Goal: Complete application form

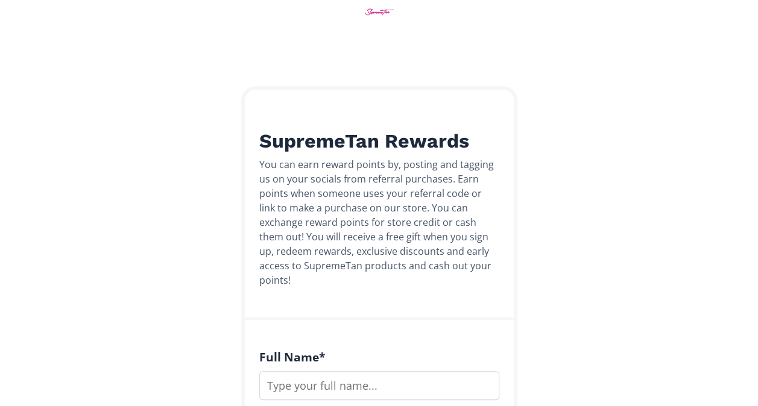
scroll to position [121, 0]
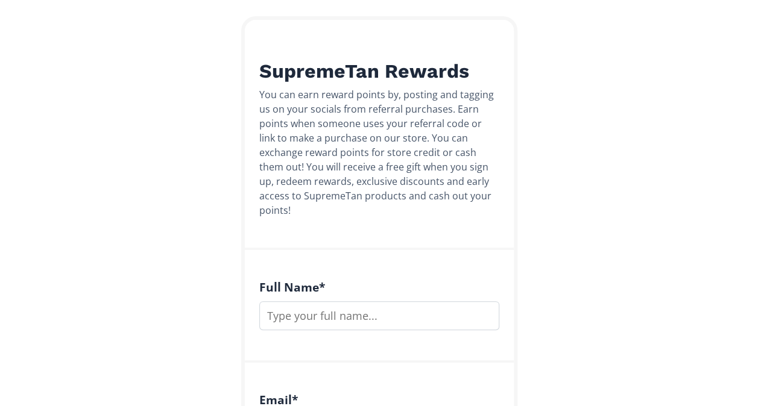
click at [339, 301] on input "text" at bounding box center [379, 315] width 240 height 29
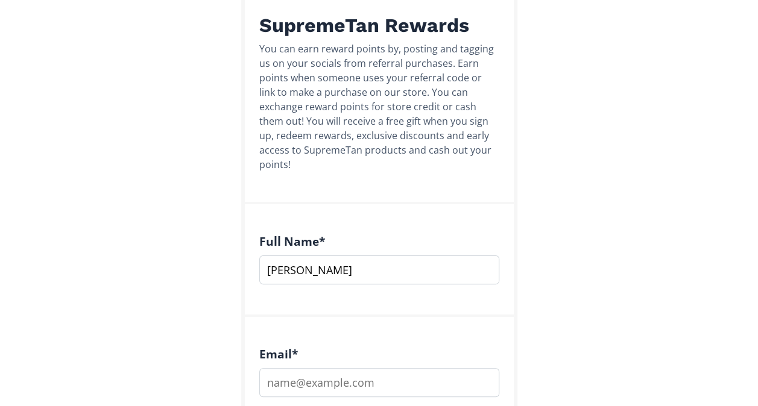
scroll to position [301, 0]
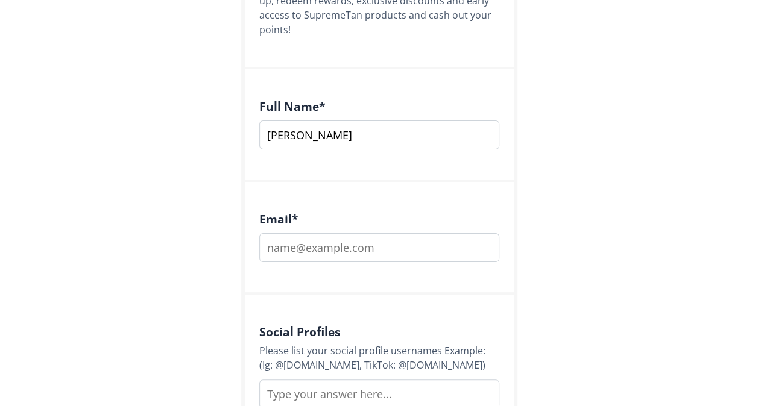
type input "[PERSON_NAME]"
click at [311, 236] on input "email" at bounding box center [379, 247] width 240 height 29
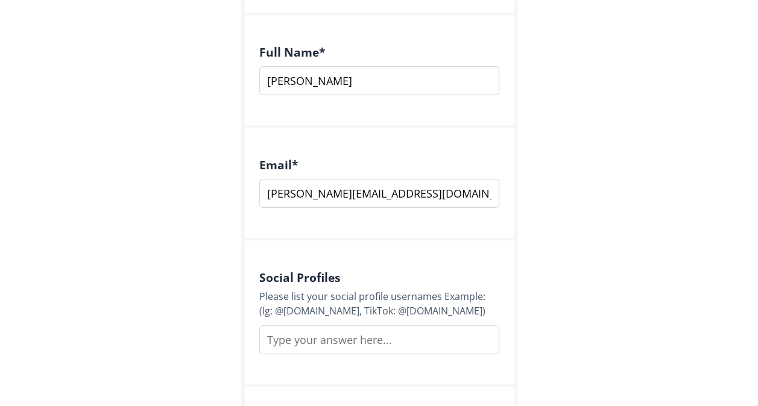
scroll to position [422, 0]
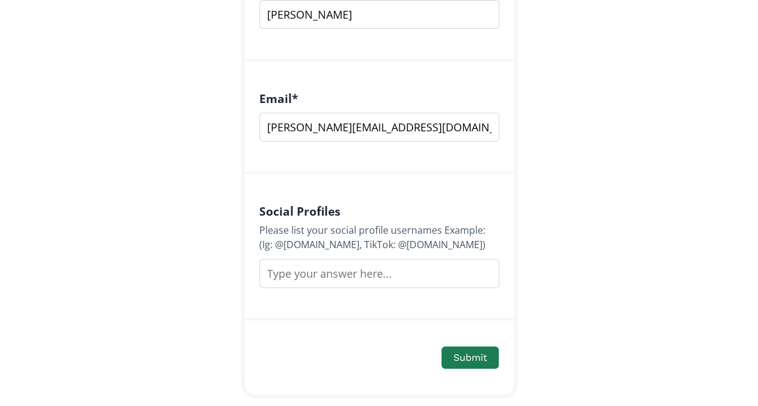
type input "amanda.french@hotmail.co.uk"
click at [374, 262] on input "text" at bounding box center [379, 273] width 240 height 29
click at [471, 345] on button "Submit" at bounding box center [470, 358] width 60 height 26
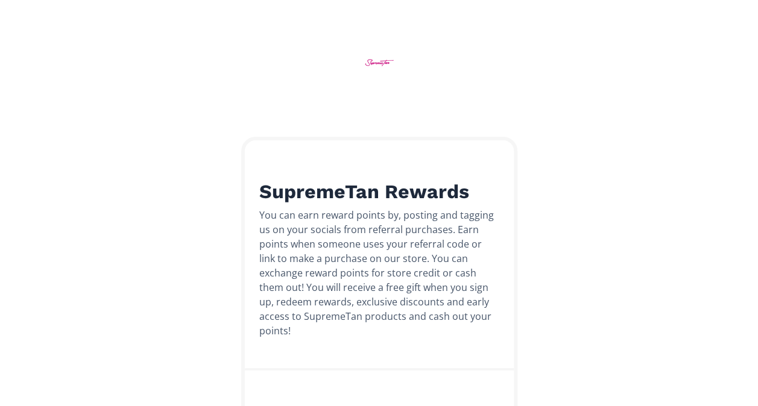
scroll to position [0, 0]
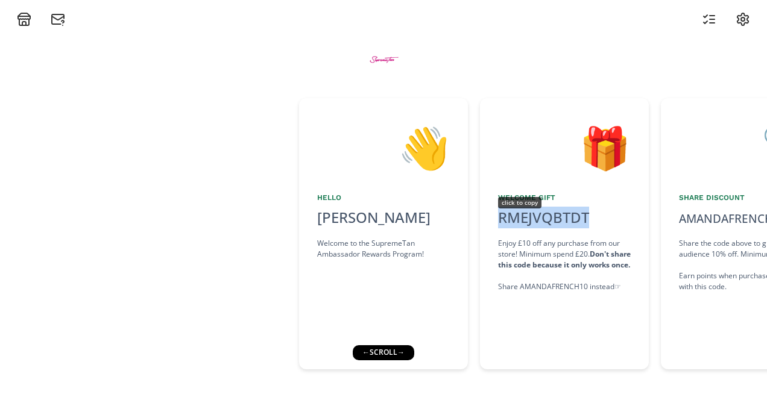
click at [547, 221] on div "RMEJVQBTDT click to copy" at bounding box center [544, 218] width 106 height 22
click at [403, 354] on div "← scroll →" at bounding box center [383, 352] width 61 height 14
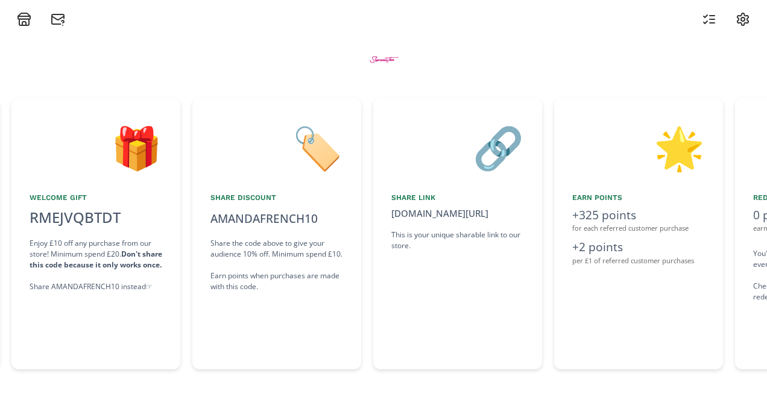
scroll to position [0, 470]
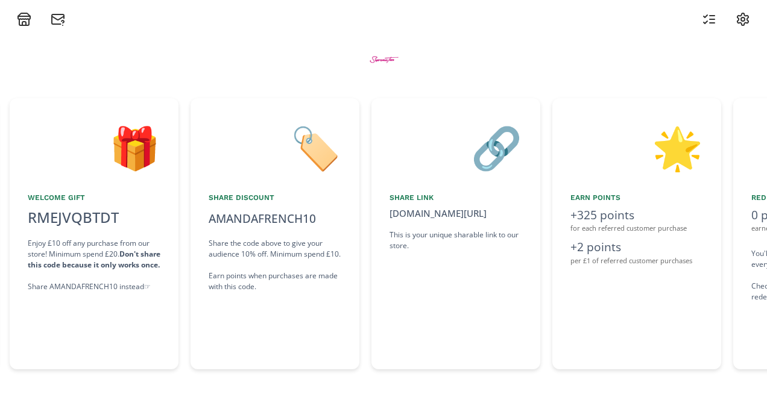
drag, startPoint x: 572, startPoint y: 338, endPoint x: 415, endPoint y: 319, distance: 157.9
click at [415, 319] on div "👋 Hello [PERSON_NAME] Welcome to the SupremeTan Ambassador Rewards Program! 🎁 W…" at bounding box center [383, 233] width 767 height 283
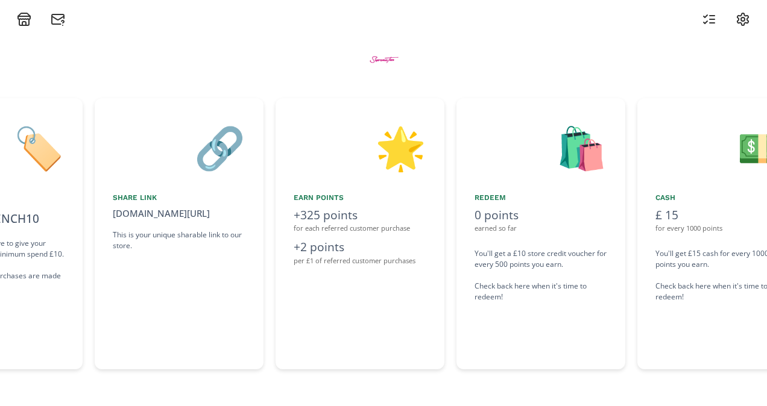
scroll to position [0, 890]
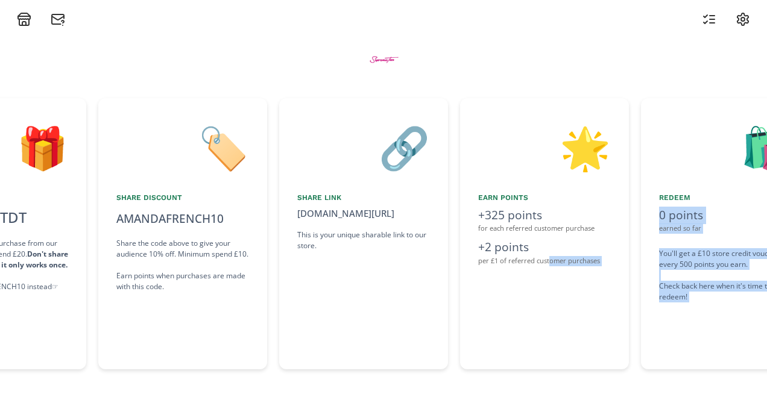
drag, startPoint x: 581, startPoint y: 300, endPoint x: 550, endPoint y: 295, distance: 31.2
click at [550, 295] on div "🌟 Earn points +325 points for each referred customer purchase +2 points per £1 …" at bounding box center [544, 233] width 169 height 271
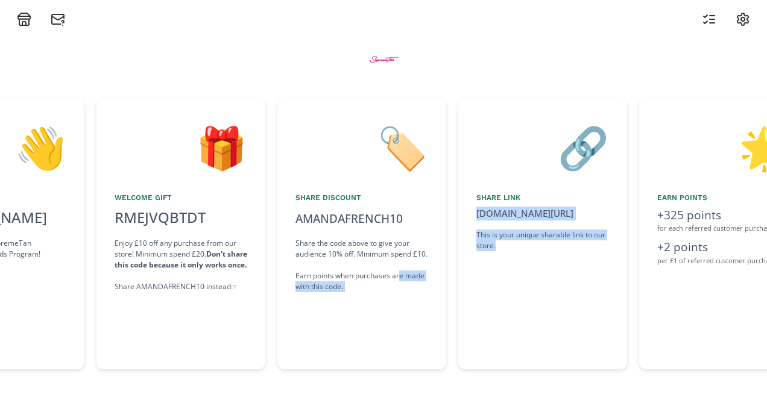
scroll to position [0, 376]
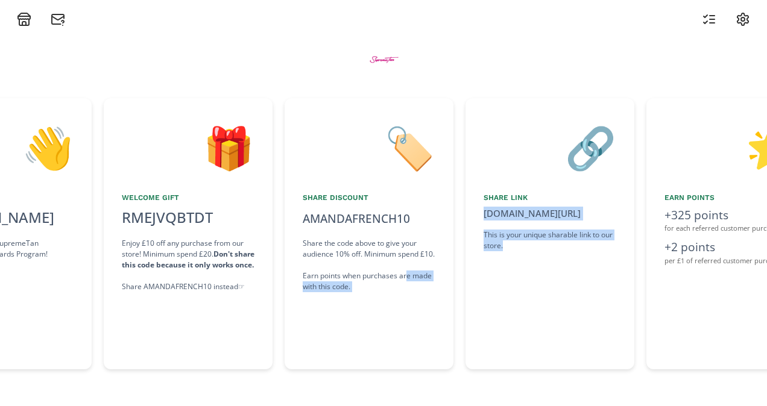
drag, startPoint x: 346, startPoint y: 288, endPoint x: 408, endPoint y: 285, distance: 62.2
click at [408, 285] on div "👋 Hello [PERSON_NAME] Welcome to the SupremeTan Ambassador Rewards Program! 🎁 W…" at bounding box center [383, 233] width 767 height 283
drag, startPoint x: 408, startPoint y: 285, endPoint x: 510, endPoint y: 314, distance: 106.1
click at [510, 314] on div "🔗 Share Link [DOMAIN_NAME][URL] click to copy This is your unique sharable link…" at bounding box center [549, 233] width 169 height 271
click at [706, 16] on icon at bounding box center [706, 16] width 4 height 2
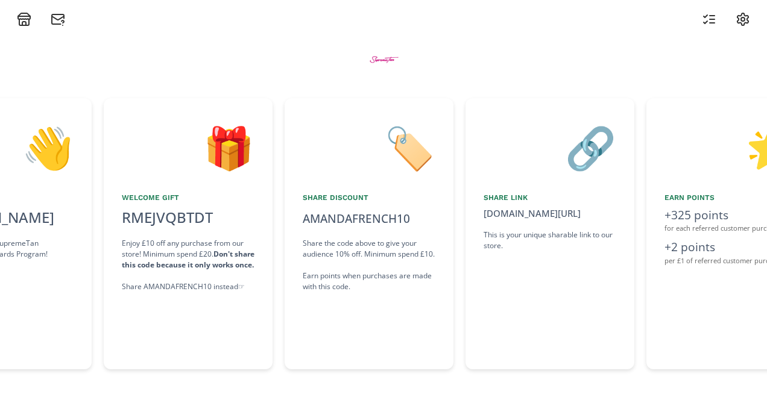
click at [267, 37] on div at bounding box center [383, 59] width 723 height 65
